Goal: Complete application form

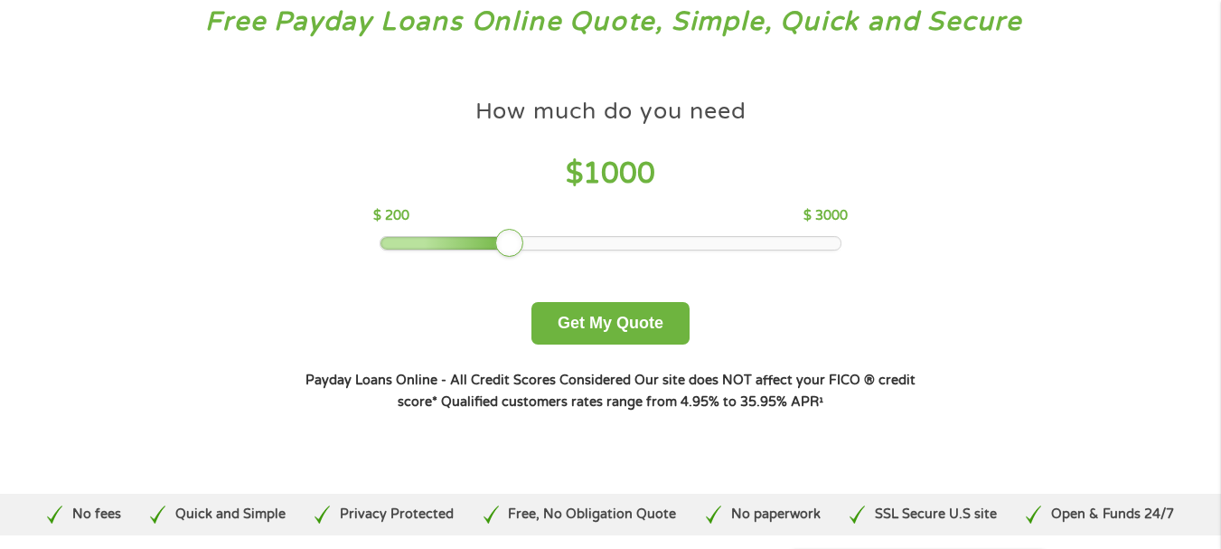
scroll to position [181, 0]
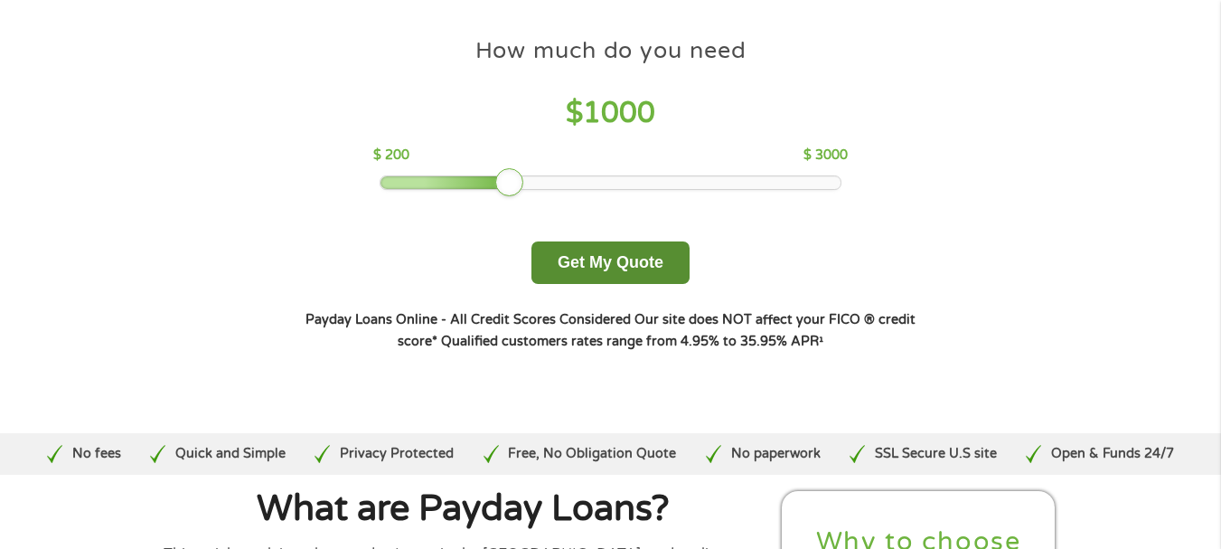
click at [608, 262] on button "Get My Quote" at bounding box center [610, 262] width 158 height 42
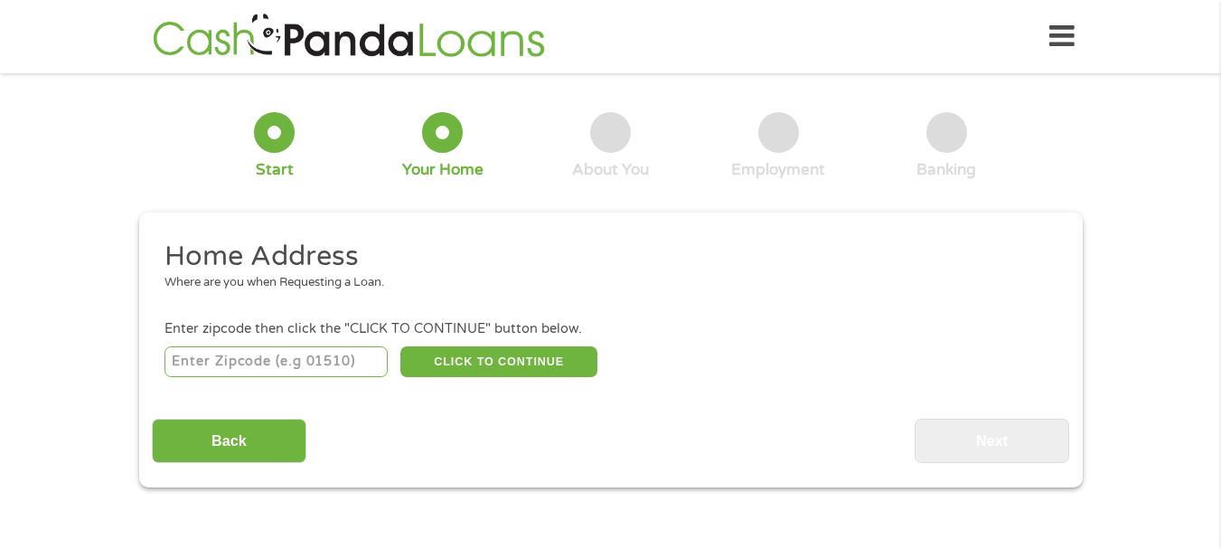
click at [342, 361] on input "number" at bounding box center [275, 361] width 223 height 31
type input "78257"
click at [468, 344] on div "78257 CLICK TO CONTINUE Please recheck your Zipcode, it seems to be Incorrect" at bounding box center [609, 361] width 891 height 37
click at [482, 362] on button "CLICK TO CONTINUE" at bounding box center [498, 361] width 197 height 31
type input "78257"
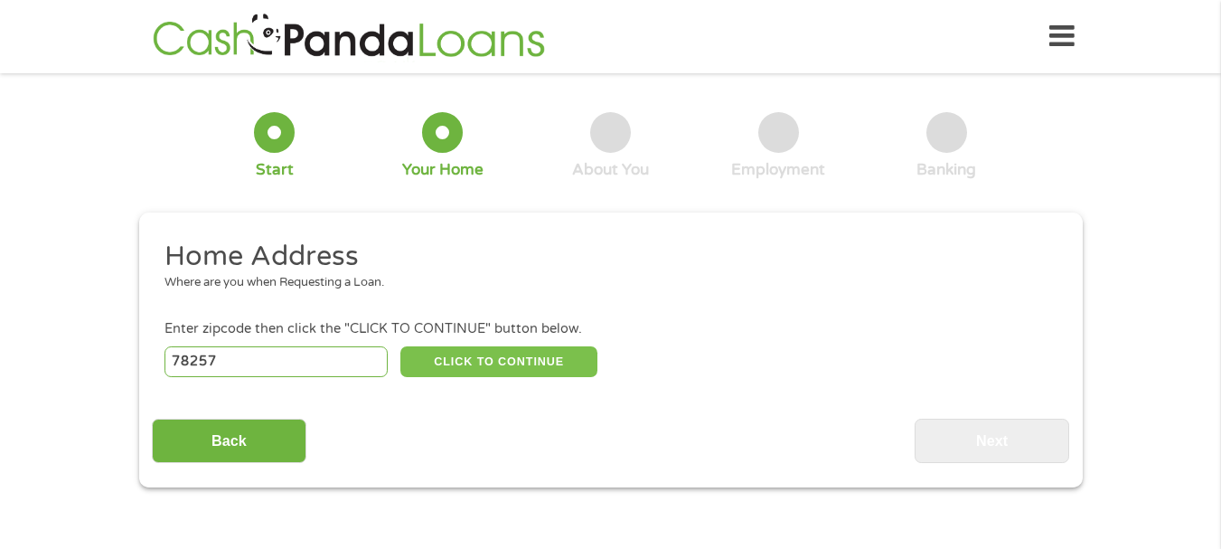
type input "San Antonio"
select select "Texas"
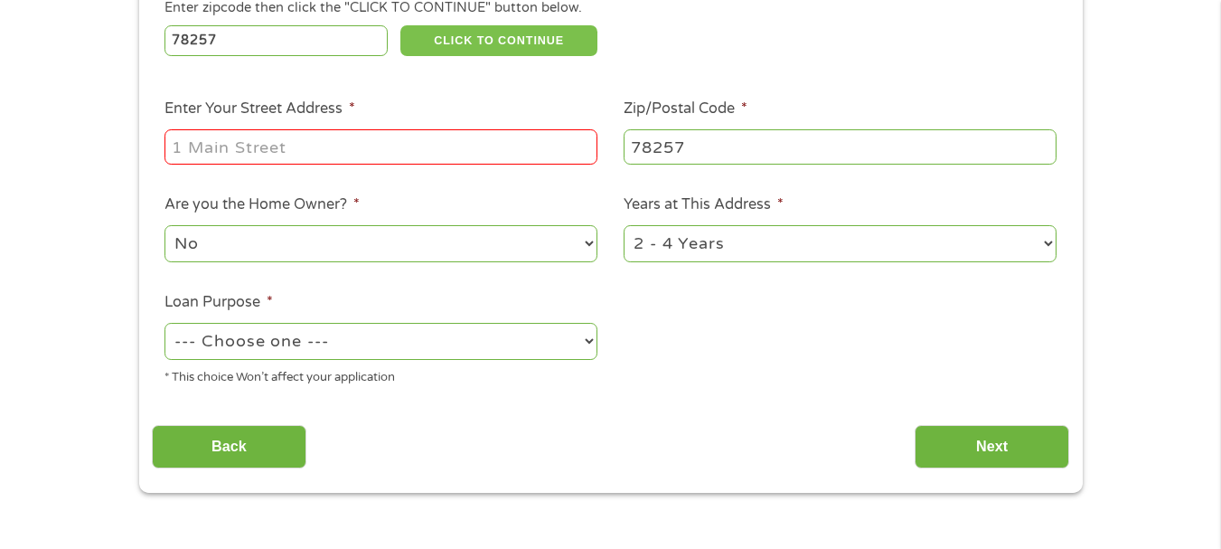
scroll to position [361, 0]
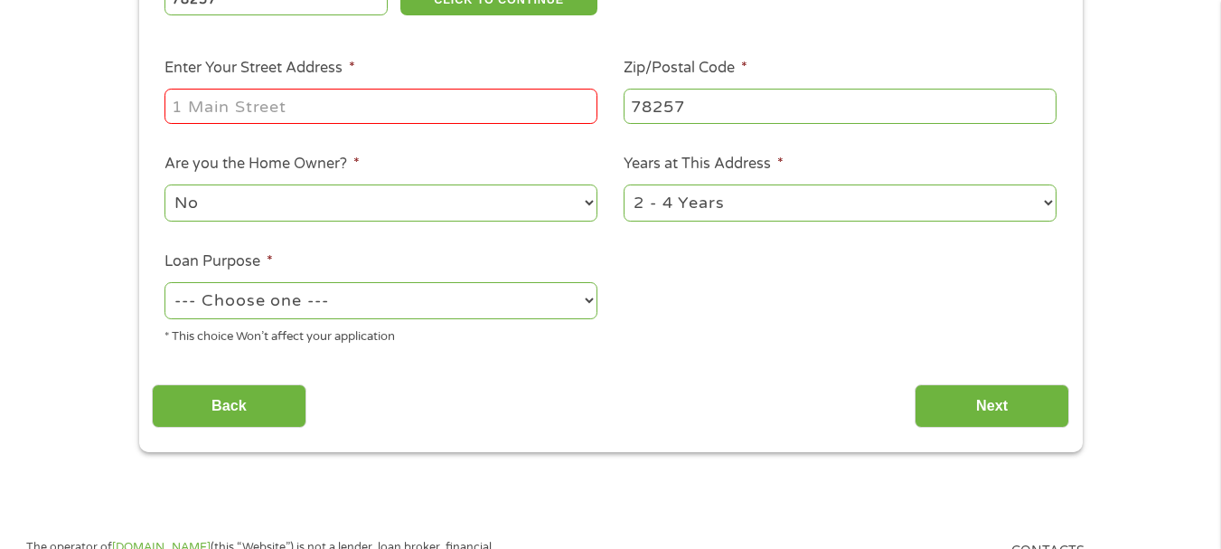
click at [1052, 196] on select "1 Year or less 1 - 2 Years 2 - 4 Years Over 4 Years" at bounding box center [840, 202] width 433 height 37
select select "60months"
click at [624, 184] on select "1 Year or less 1 - 2 Years 2 - 4 Years Over 4 Years" at bounding box center [840, 202] width 433 height 37
click at [349, 102] on input "Enter Your Street Address *" at bounding box center [380, 106] width 433 height 34
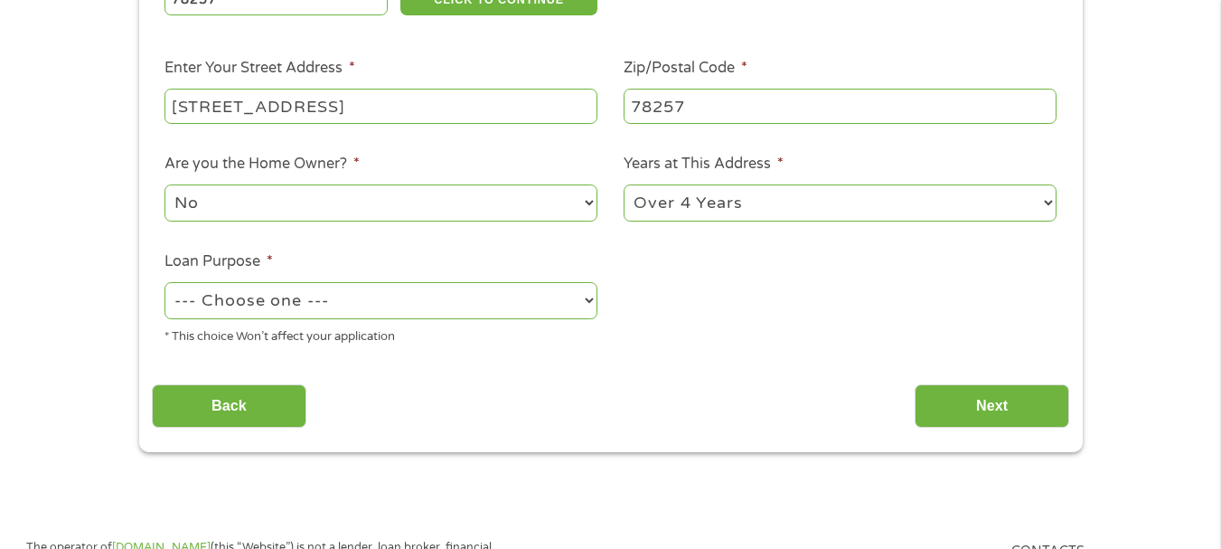
type input "4003 N Loop 1604 W"
click at [550, 299] on select "--- Choose one --- Pay Bills Debt Consolidation Home Improvement Major Purchase…" at bounding box center [380, 300] width 433 height 37
select select "other"
click at [164, 282] on select "--- Choose one --- Pay Bills Debt Consolidation Home Improvement Major Purchase…" at bounding box center [380, 300] width 433 height 37
click at [1016, 419] on input "Next" at bounding box center [992, 406] width 155 height 44
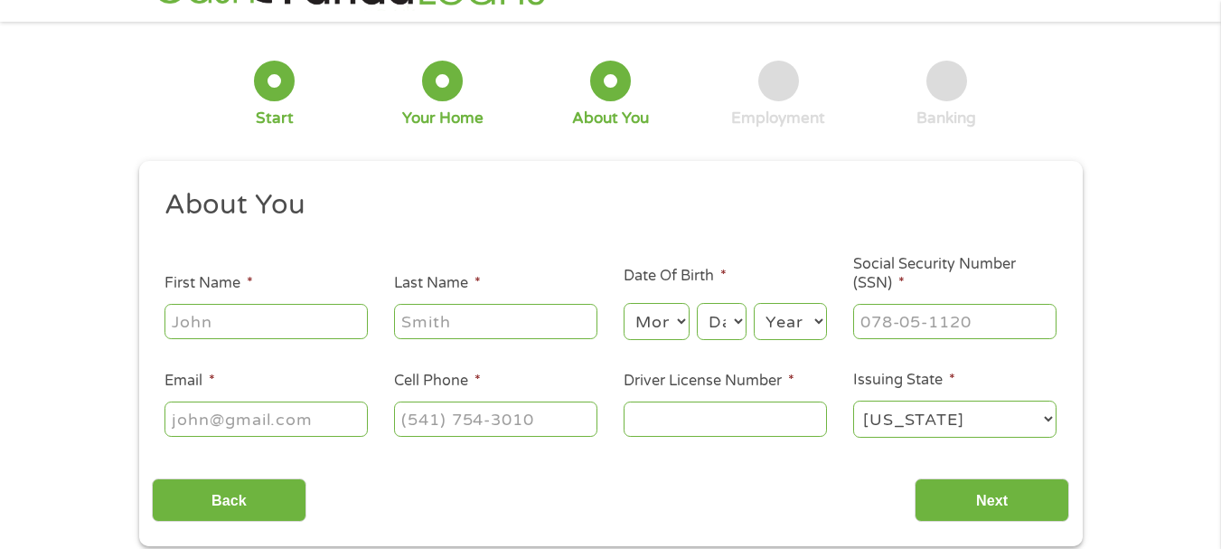
scroll to position [0, 0]
